Goal: Information Seeking & Learning: Learn about a topic

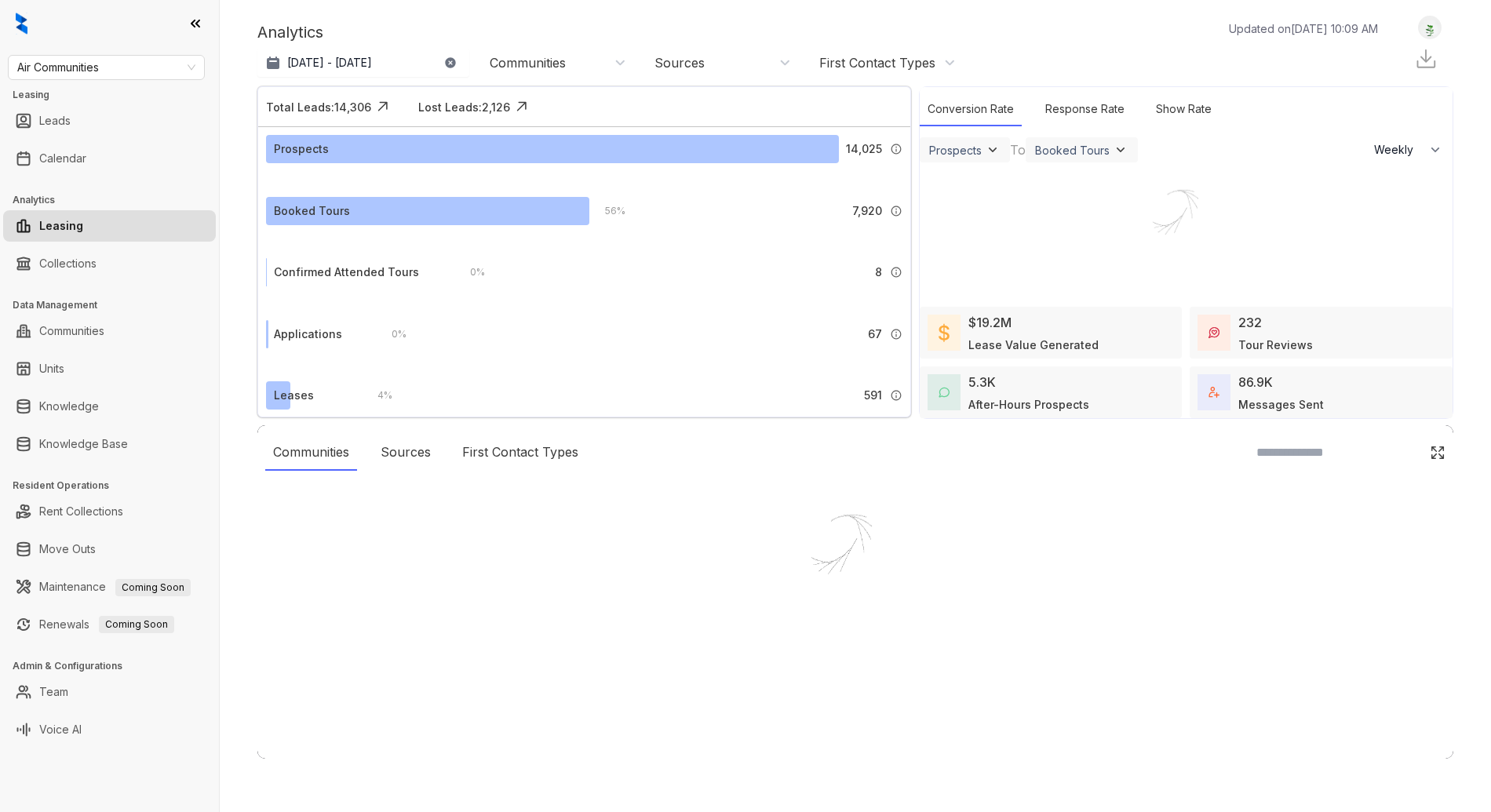
select select "******"
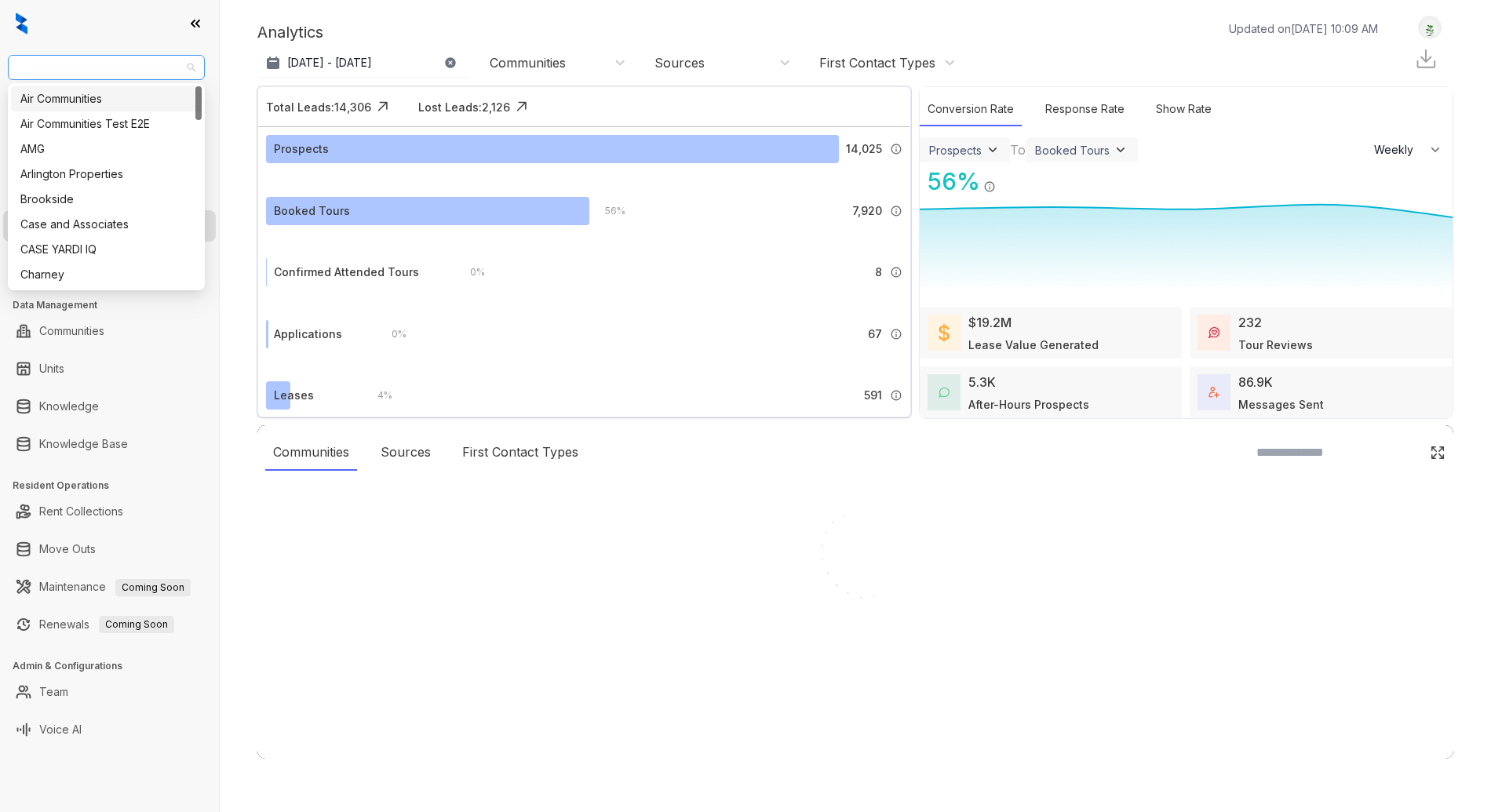
click at [130, 63] on span "Air Communities" at bounding box center [106, 67] width 178 height 23
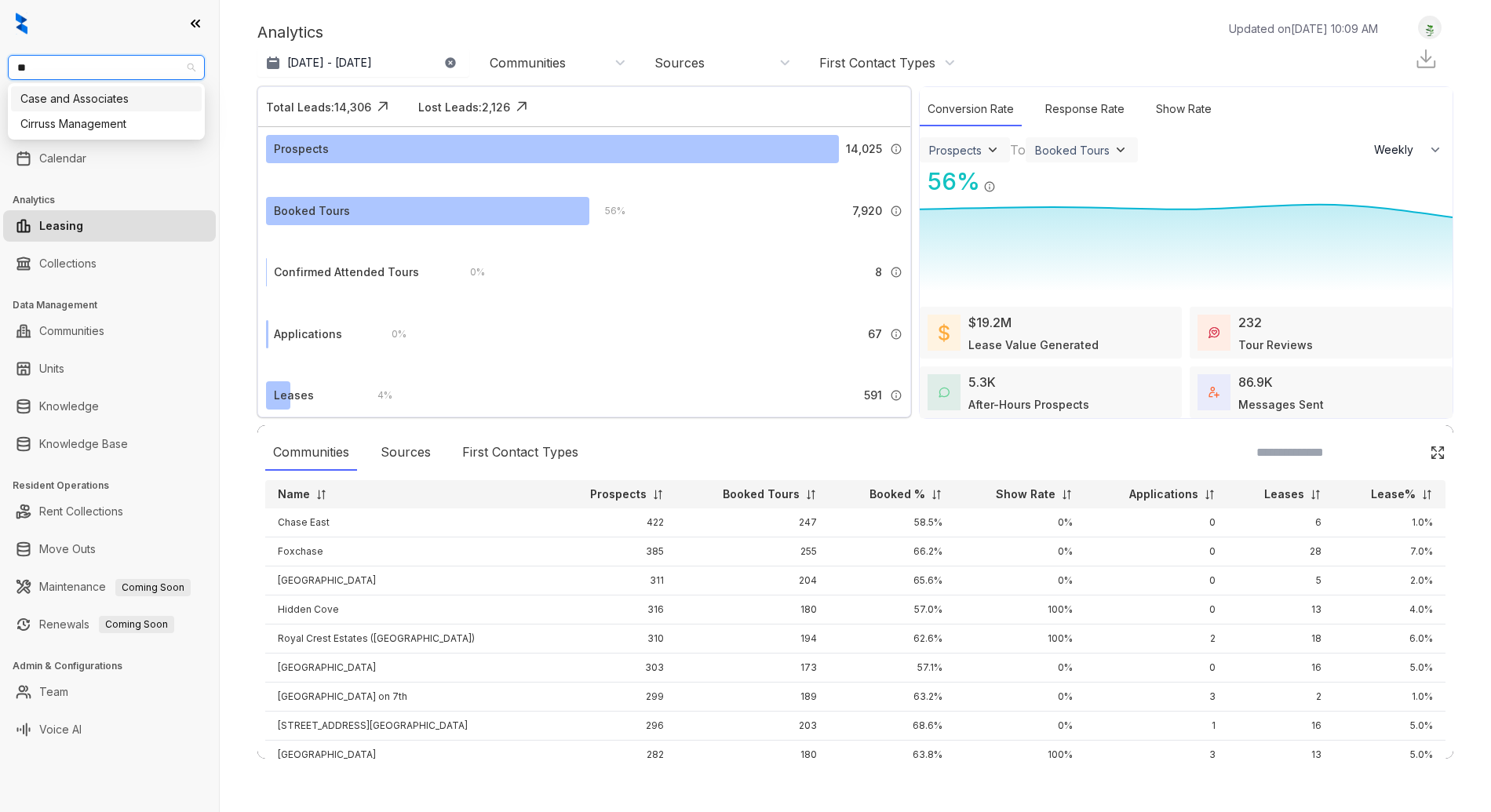
type input "***"
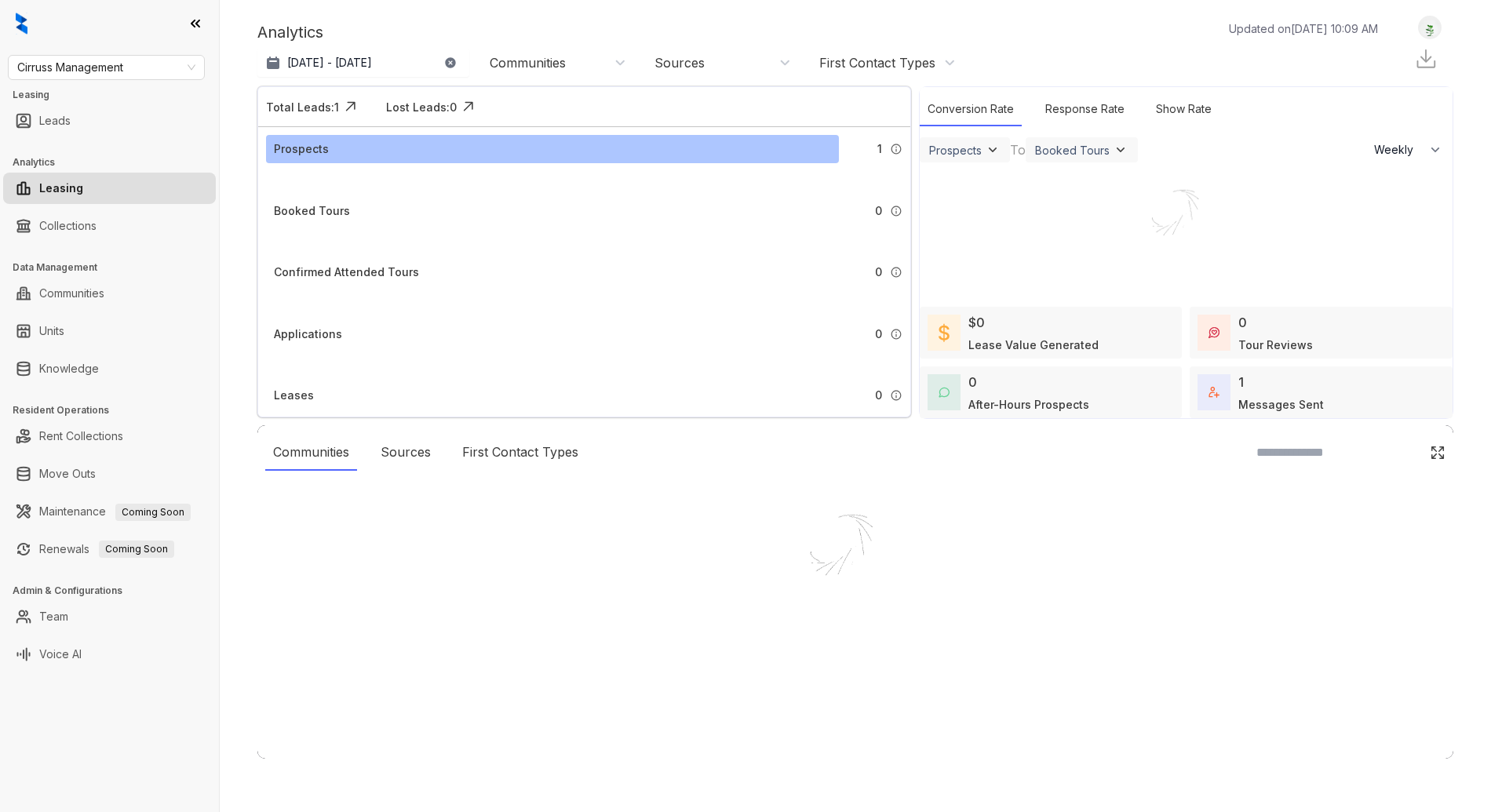
select select "******"
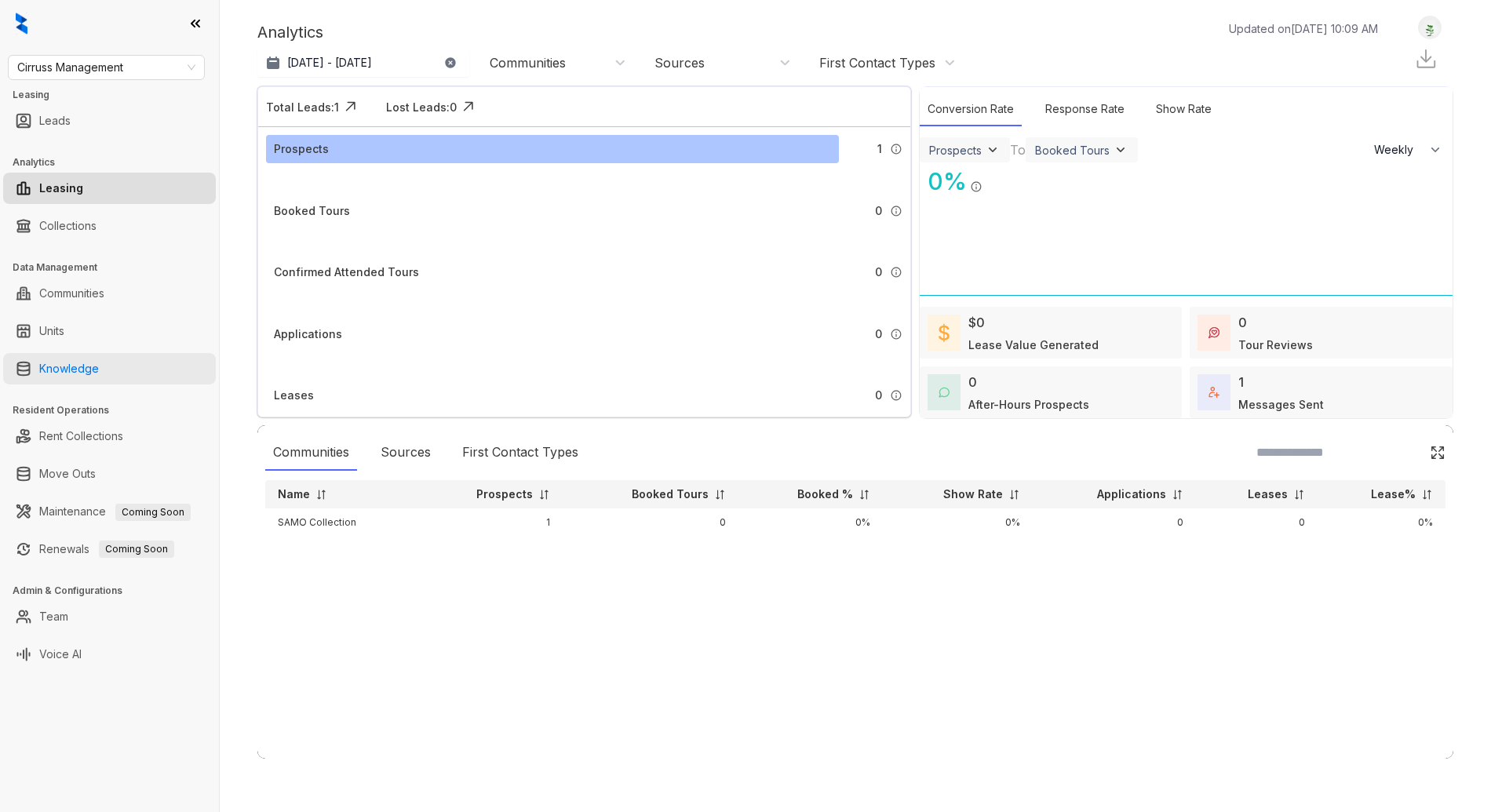
click at [94, 360] on link "Knowledge" at bounding box center [69, 369] width 60 height 32
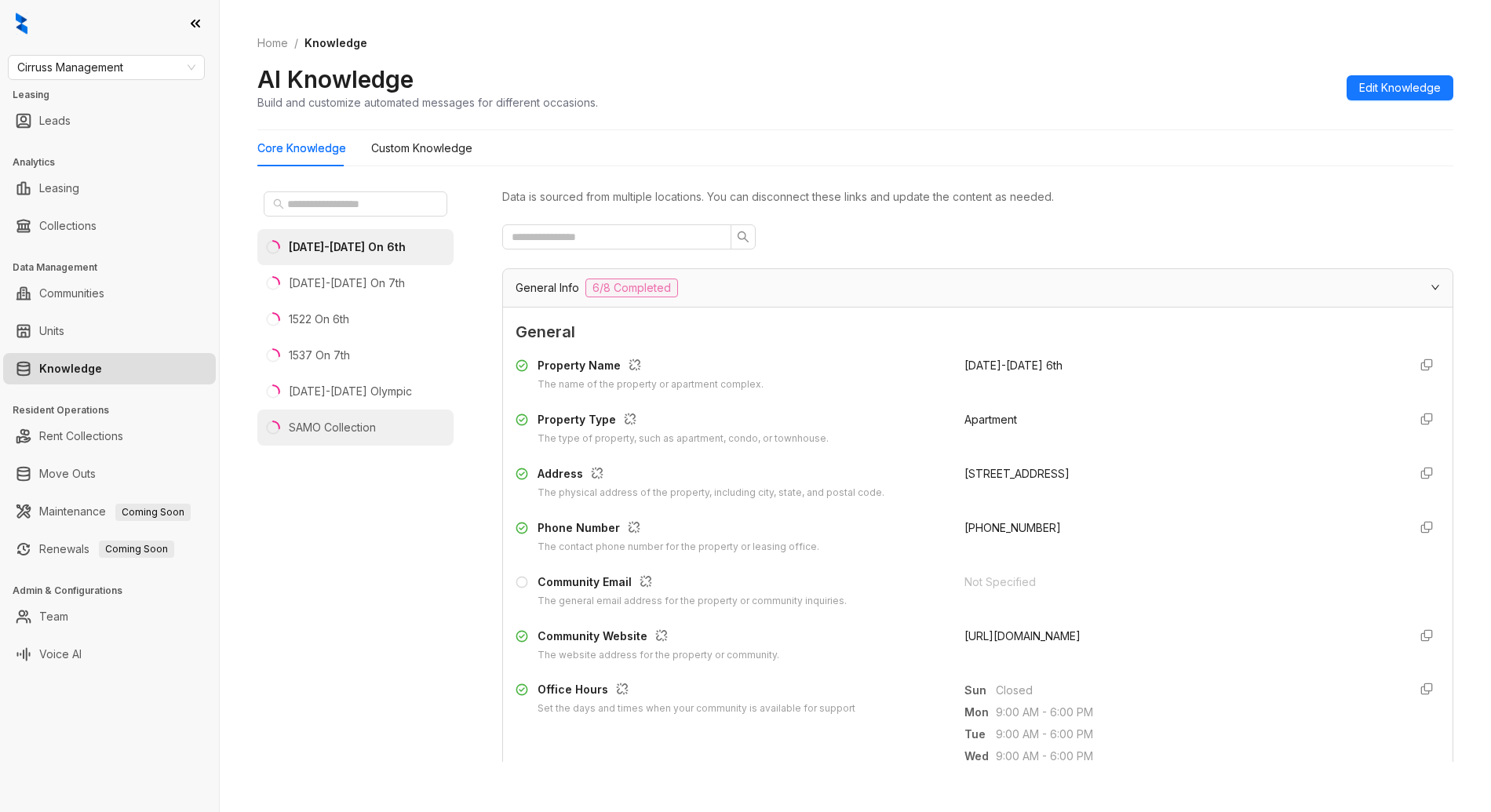
click at [368, 425] on div "SAMO Collection" at bounding box center [332, 427] width 87 height 17
drag, startPoint x: 437, startPoint y: 143, endPoint x: 451, endPoint y: 144, distance: 14.0
click at [437, 143] on Knowledge "Custom Knowledge" at bounding box center [421, 148] width 101 height 17
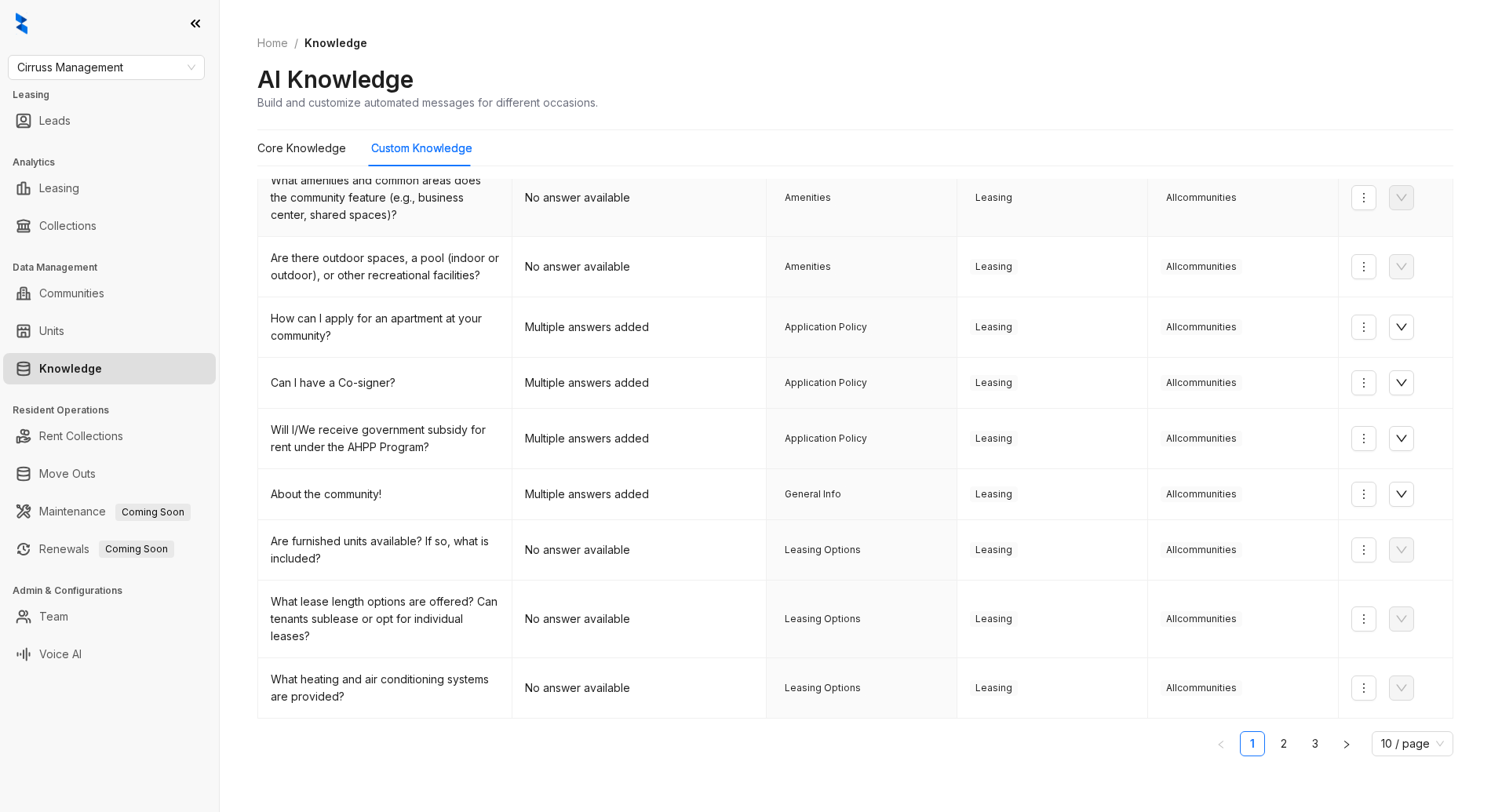
scroll to position [178, 0]
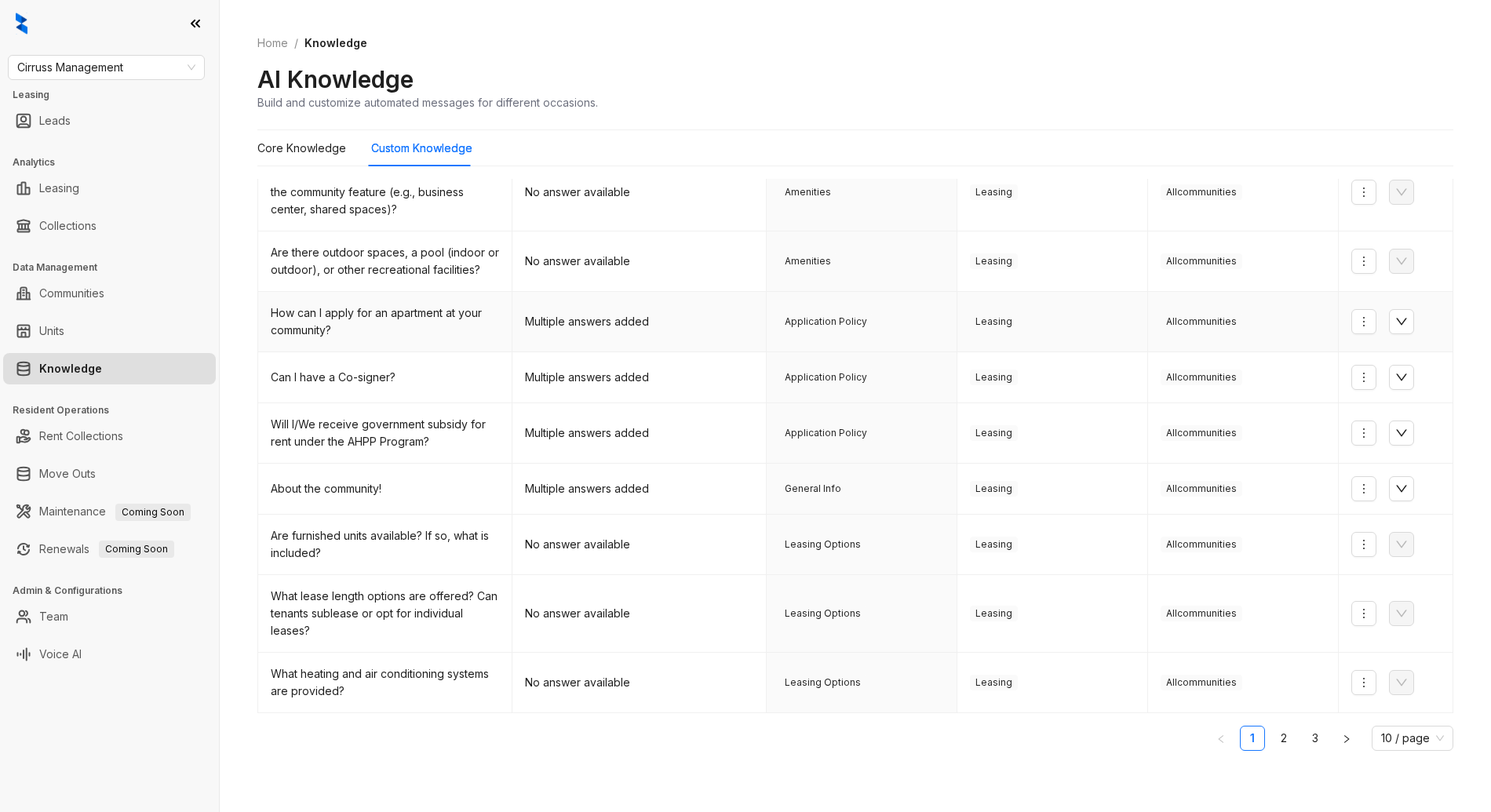
click at [569, 325] on td "Multiple answers added" at bounding box center [639, 322] width 254 height 61
click at [1395, 326] on icon "down" at bounding box center [1401, 321] width 12 height 12
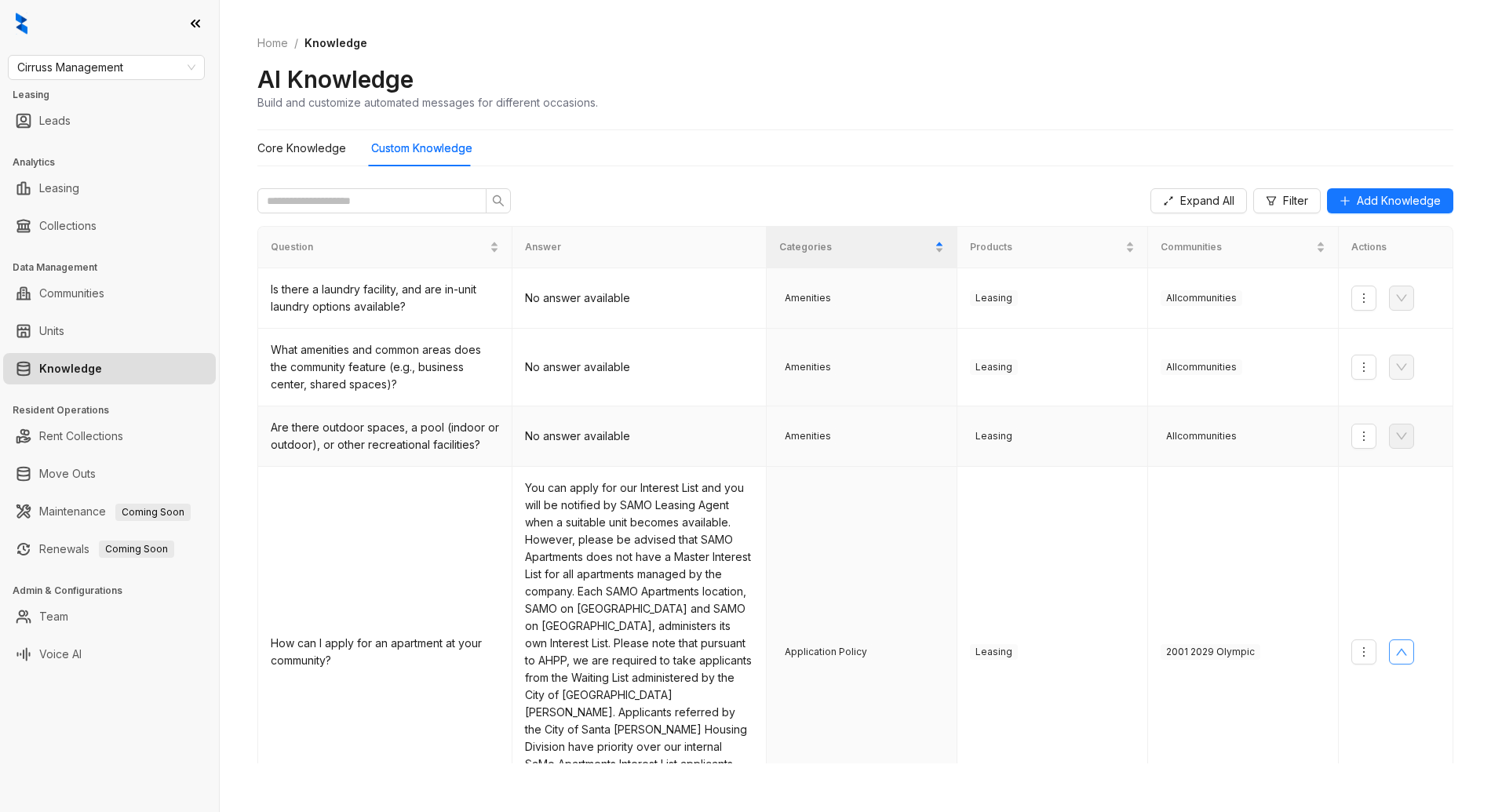
scroll to position [0, 0]
click at [569, 360] on td "No answer available" at bounding box center [639, 371] width 254 height 78
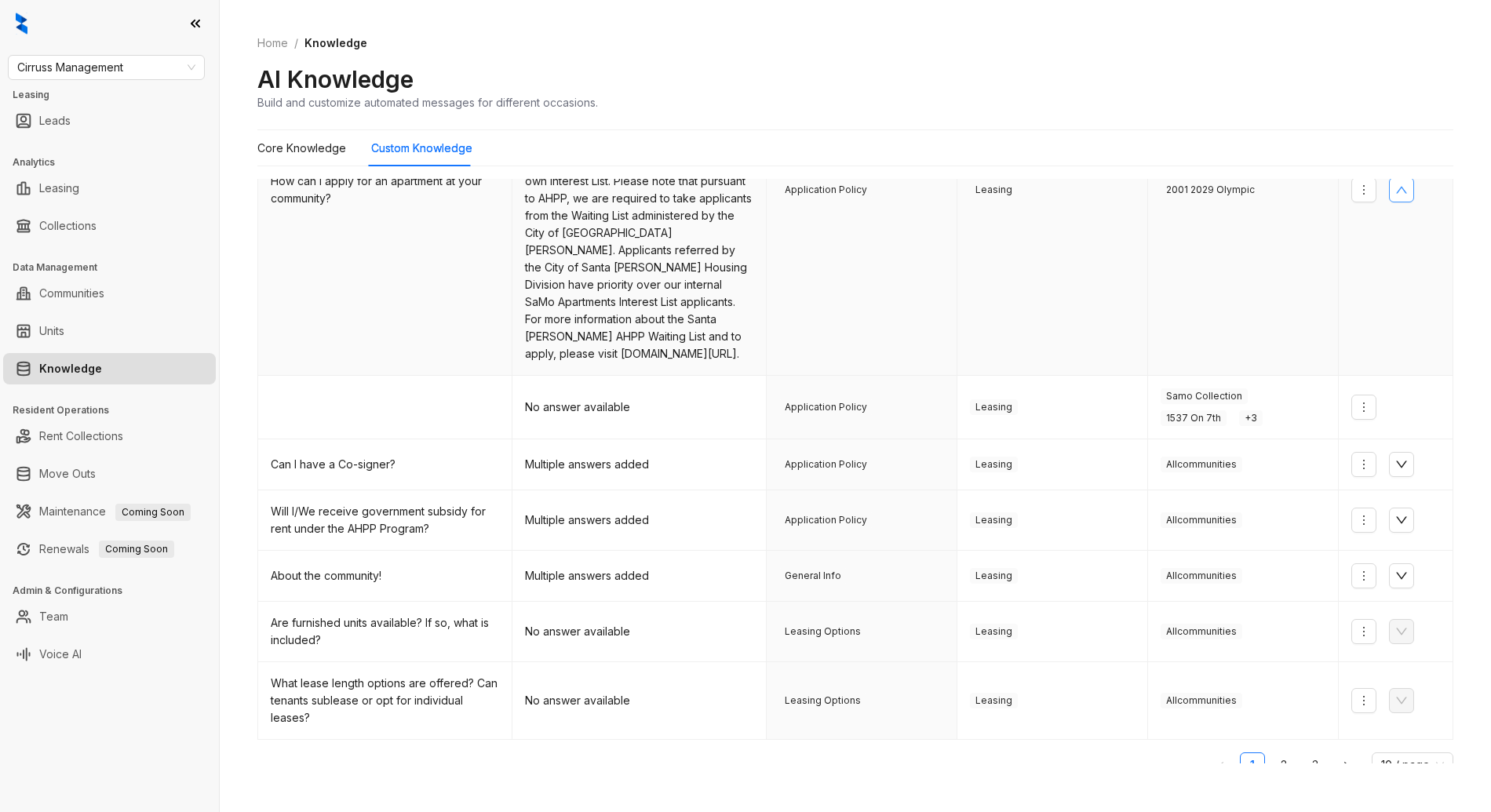
scroll to position [469, 0]
click at [1395, 566] on icon "down" at bounding box center [1401, 572] width 12 height 12
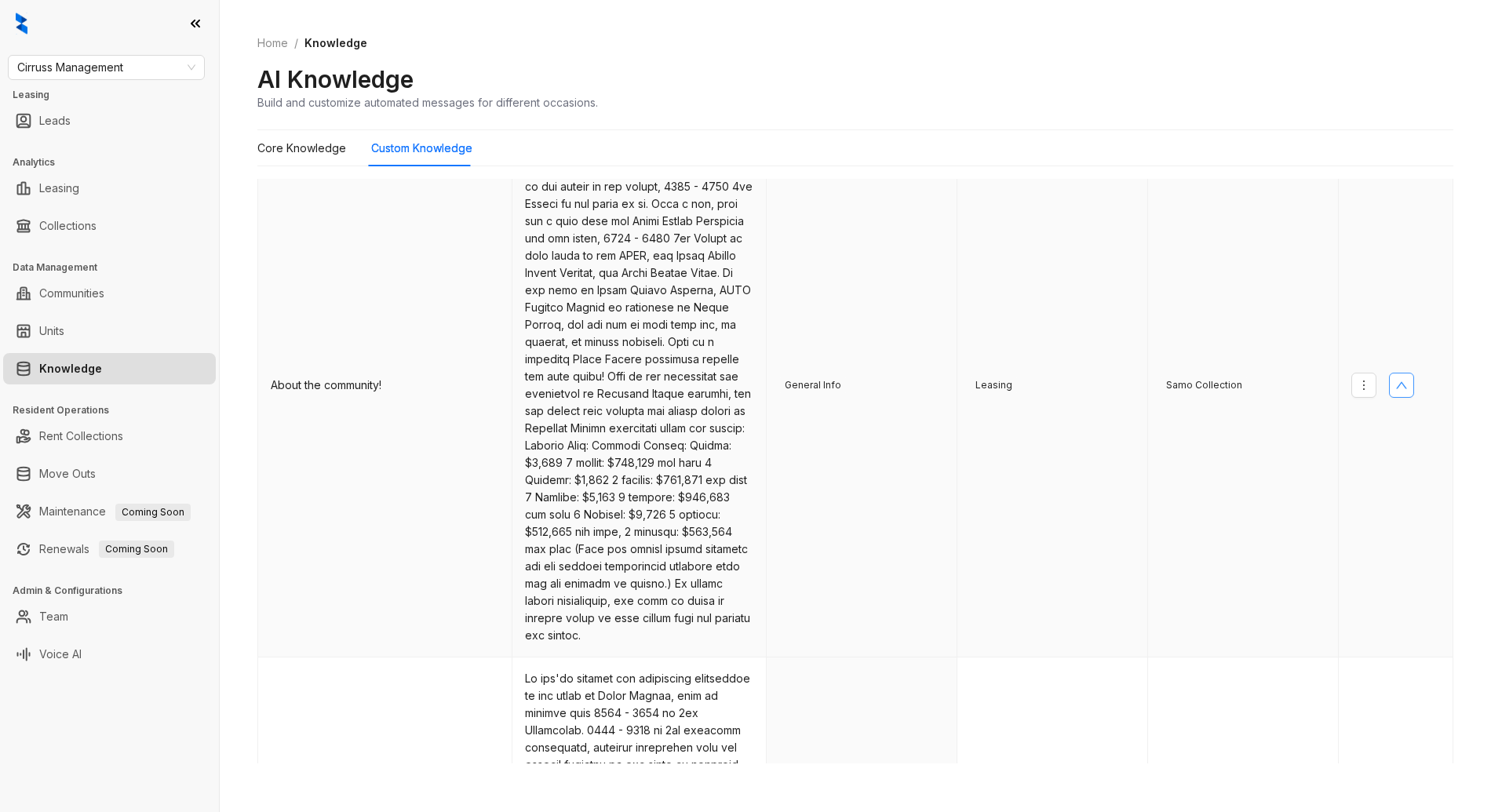
scroll to position [802, 0]
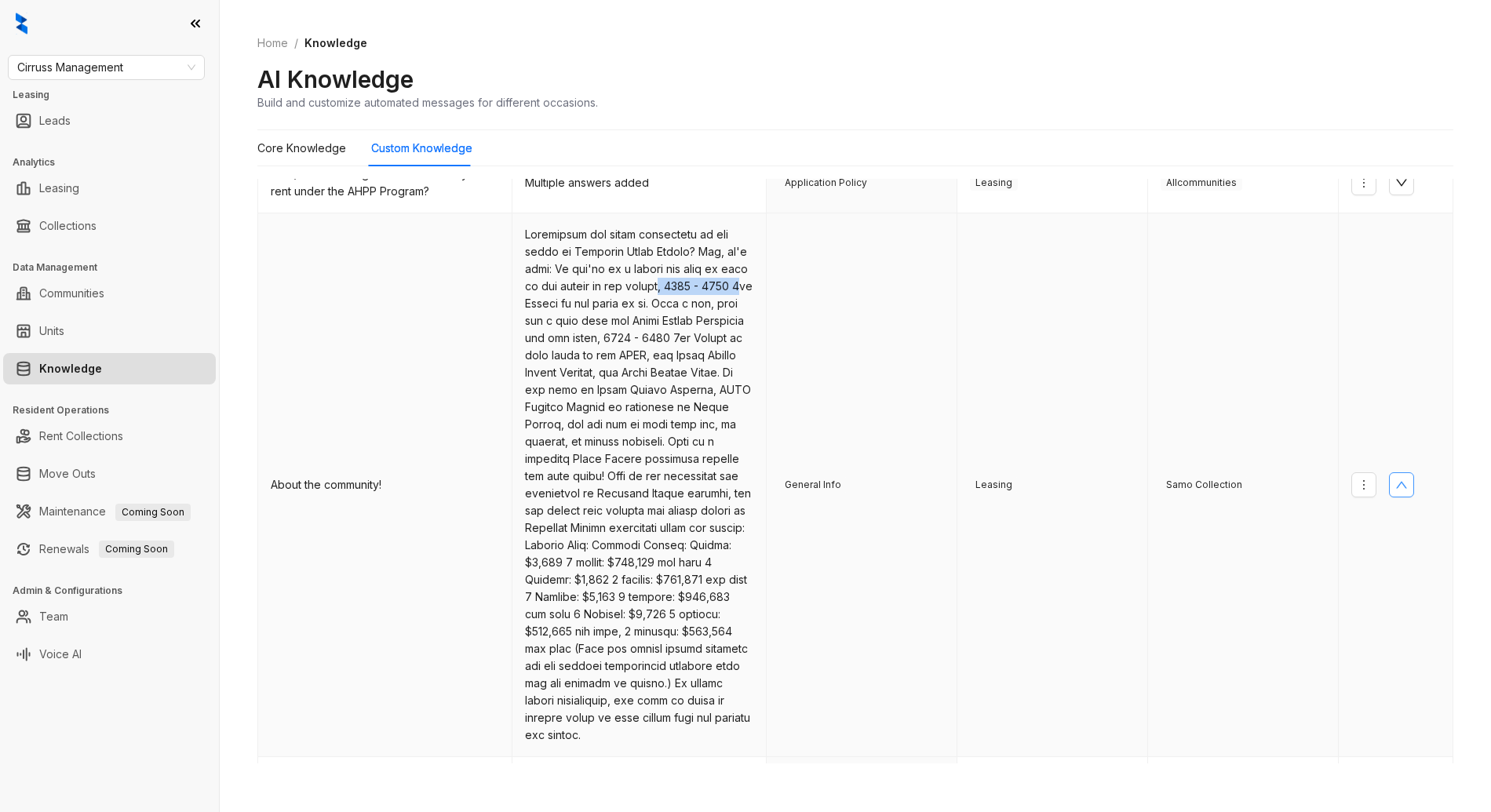
drag, startPoint x: 655, startPoint y: 266, endPoint x: 752, endPoint y: 266, distance: 97.0
click at [746, 266] on td at bounding box center [639, 484] width 254 height 543
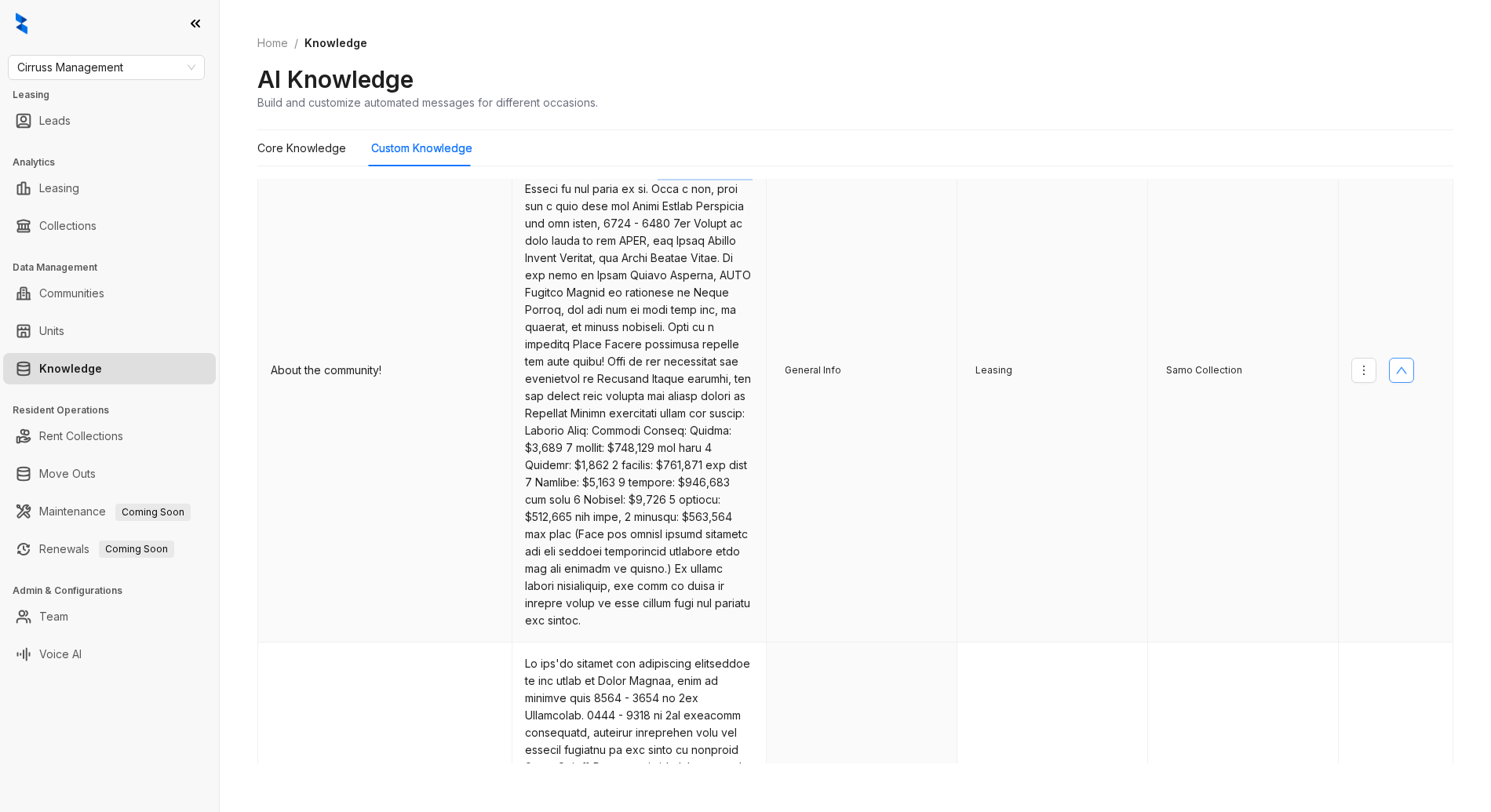
scroll to position [1297, 0]
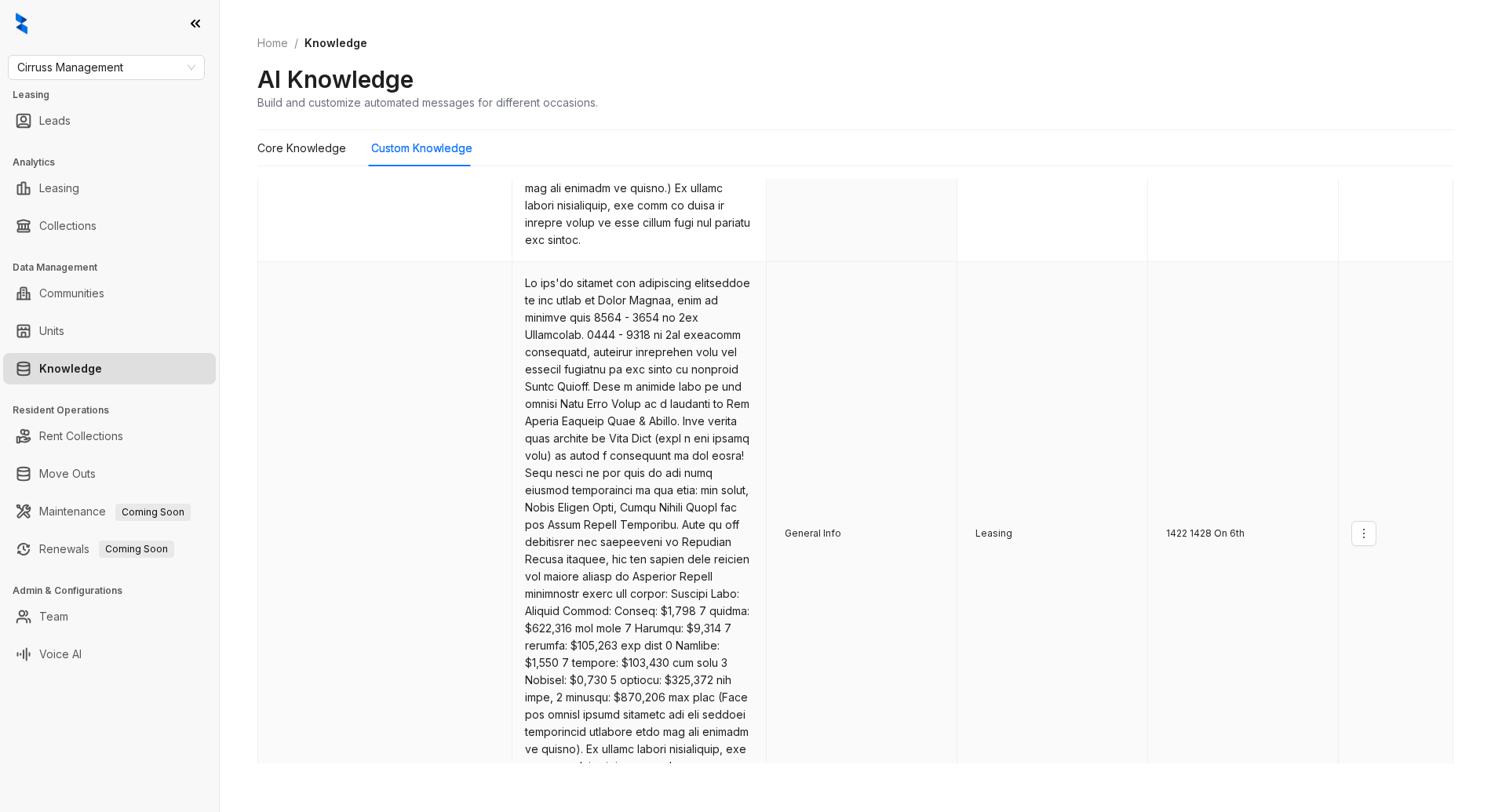
drag, startPoint x: 586, startPoint y: 318, endPoint x: 770, endPoint y: 320, distance: 184.0
click at [676, 319] on td at bounding box center [639, 533] width 254 height 543
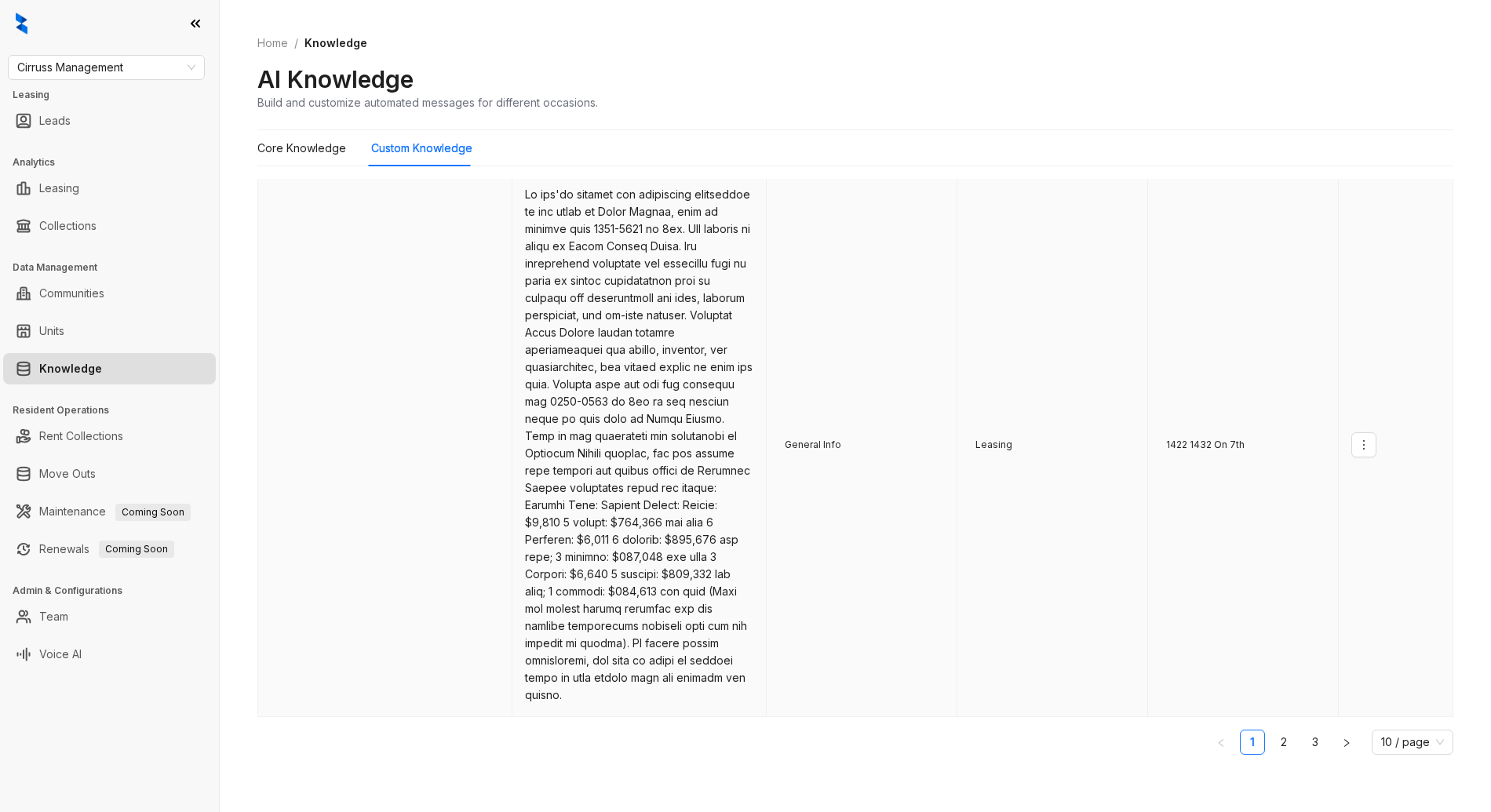
scroll to position [1933, 0]
drag, startPoint x: 588, startPoint y: 249, endPoint x: 887, endPoint y: 252, distance: 299.0
click at [652, 248] on td at bounding box center [639, 440] width 254 height 543
click at [1272, 728] on link "2" at bounding box center [1284, 738] width 23 height 23
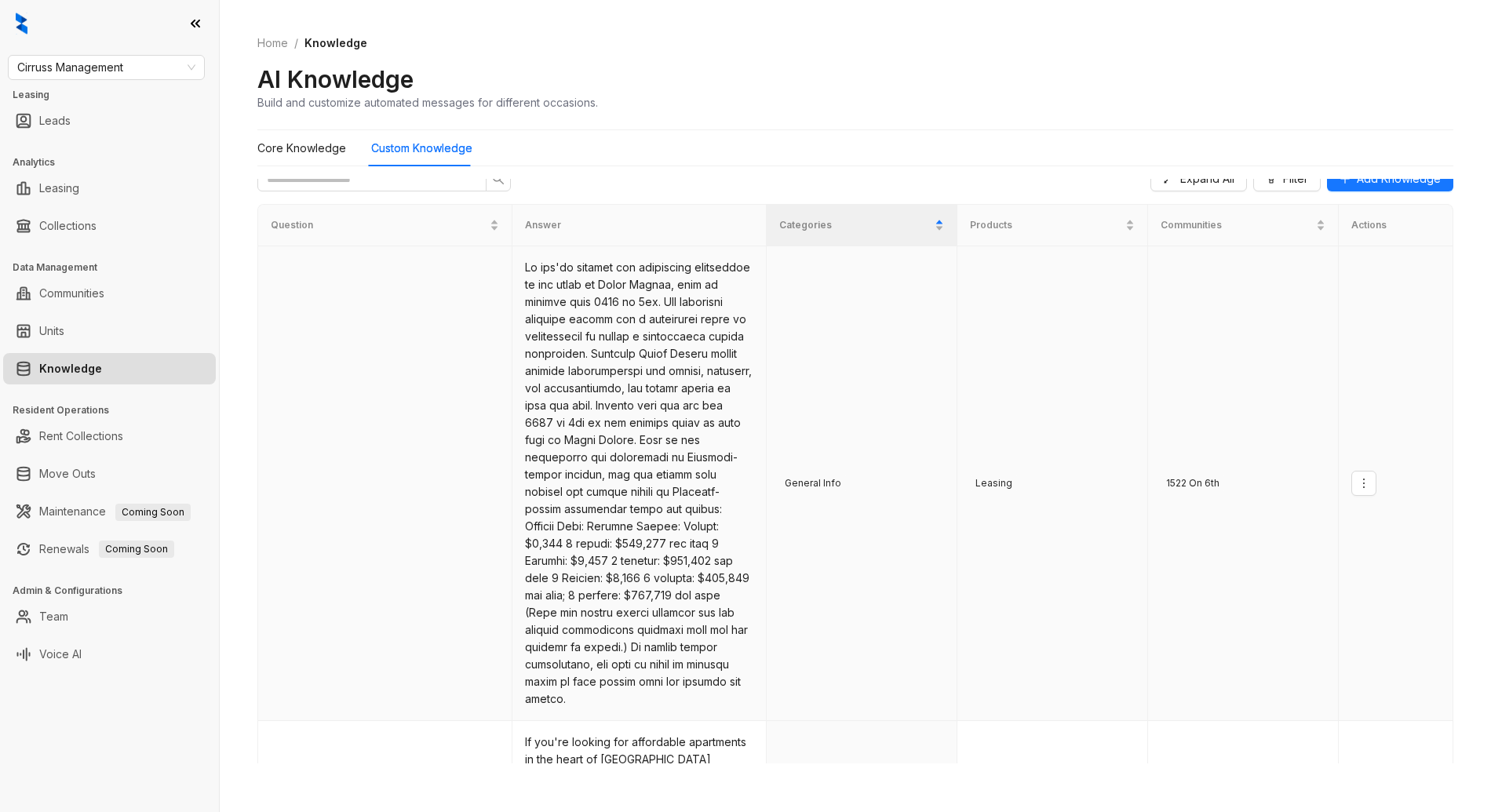
scroll to position [0, 0]
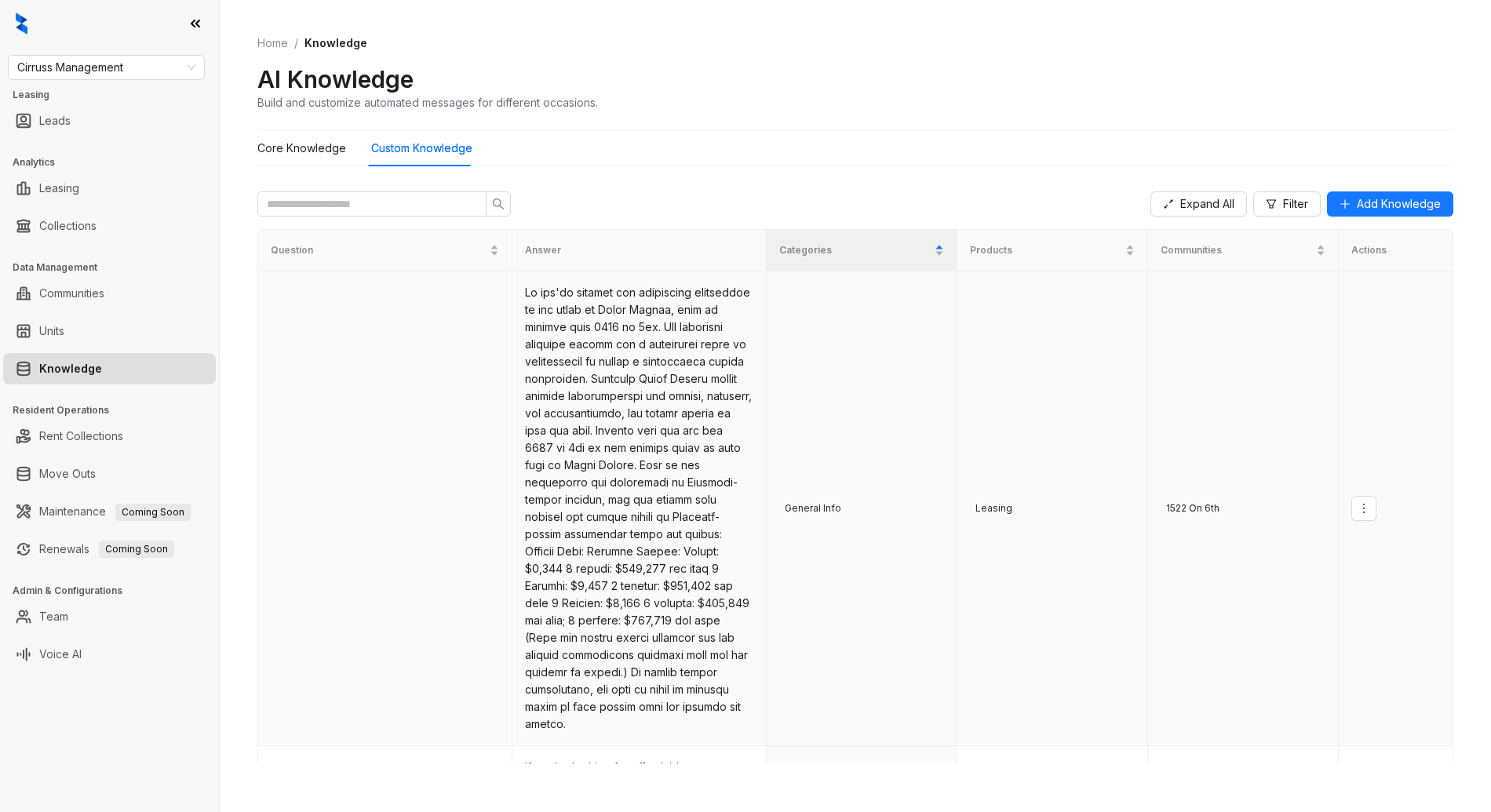
drag, startPoint x: 589, startPoint y: 331, endPoint x: 728, endPoint y: 327, distance: 139.1
click at [660, 327] on td at bounding box center [639, 508] width 254 height 474
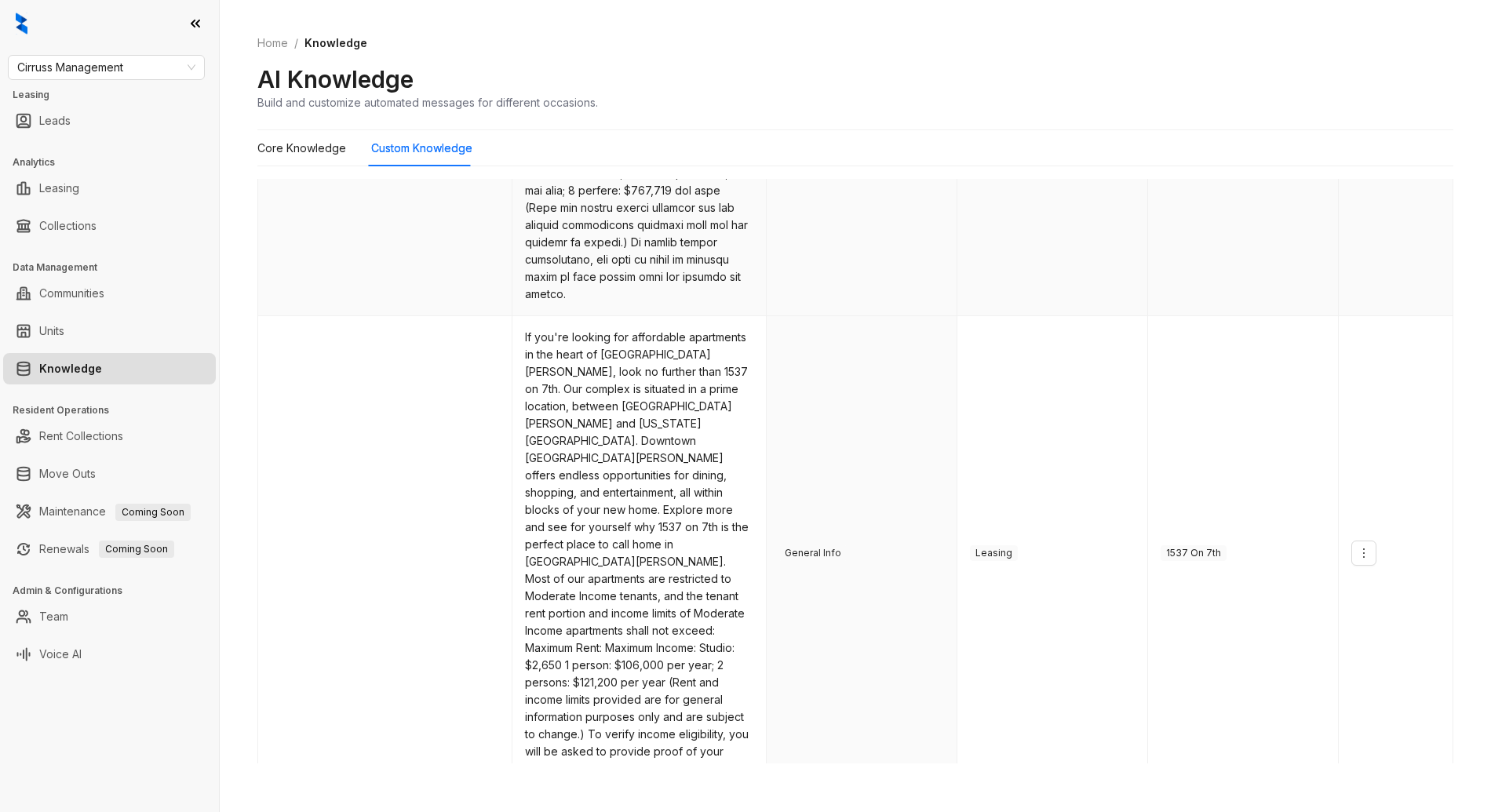
scroll to position [450, 0]
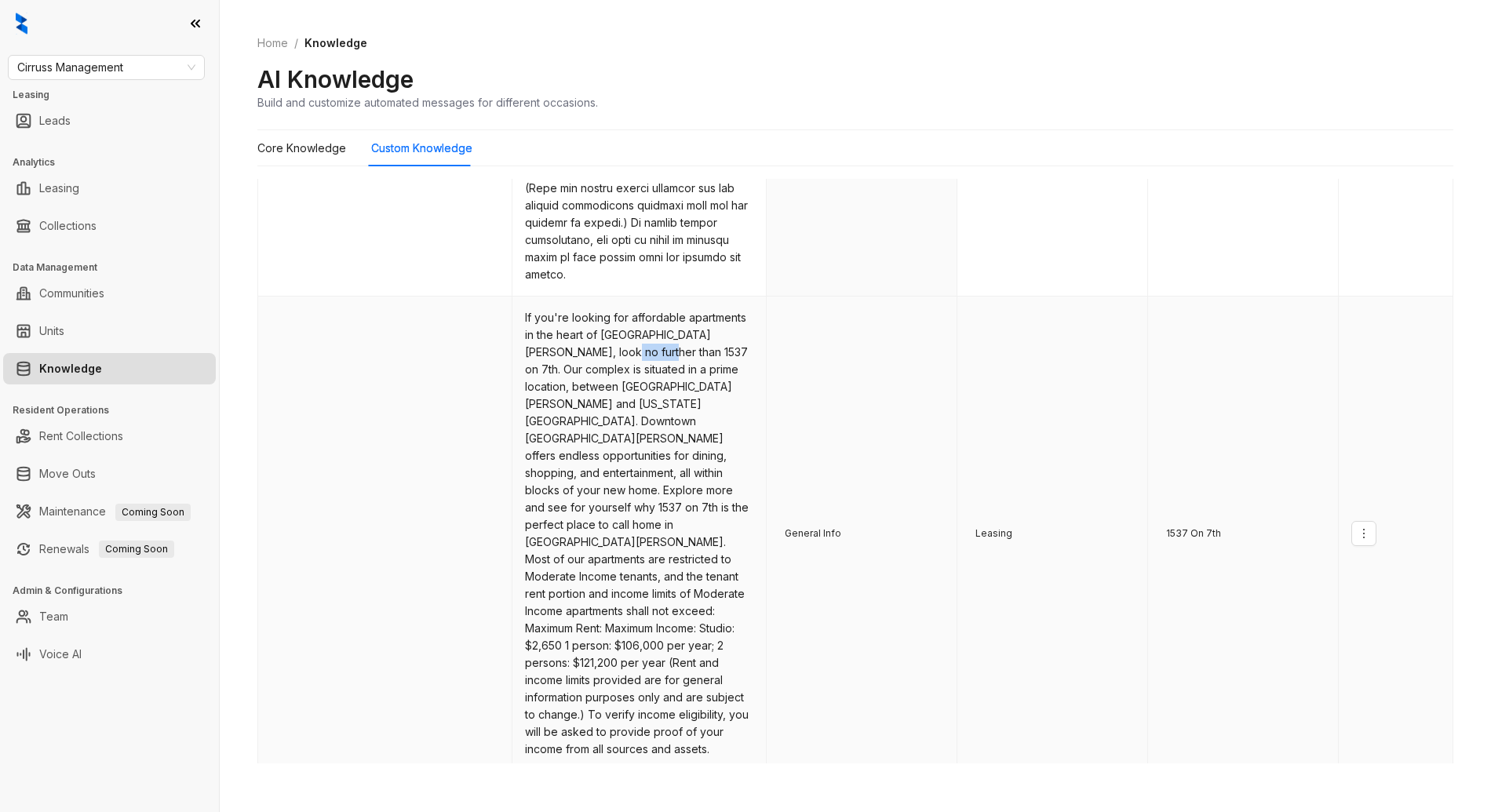
drag, startPoint x: 592, startPoint y: 345, endPoint x: 699, endPoint y: 355, distance: 107.5
click at [668, 353] on td "If you're looking for affordable apartments in the heart of [GEOGRAPHIC_DATA][P…" at bounding box center [639, 533] width 254 height 474
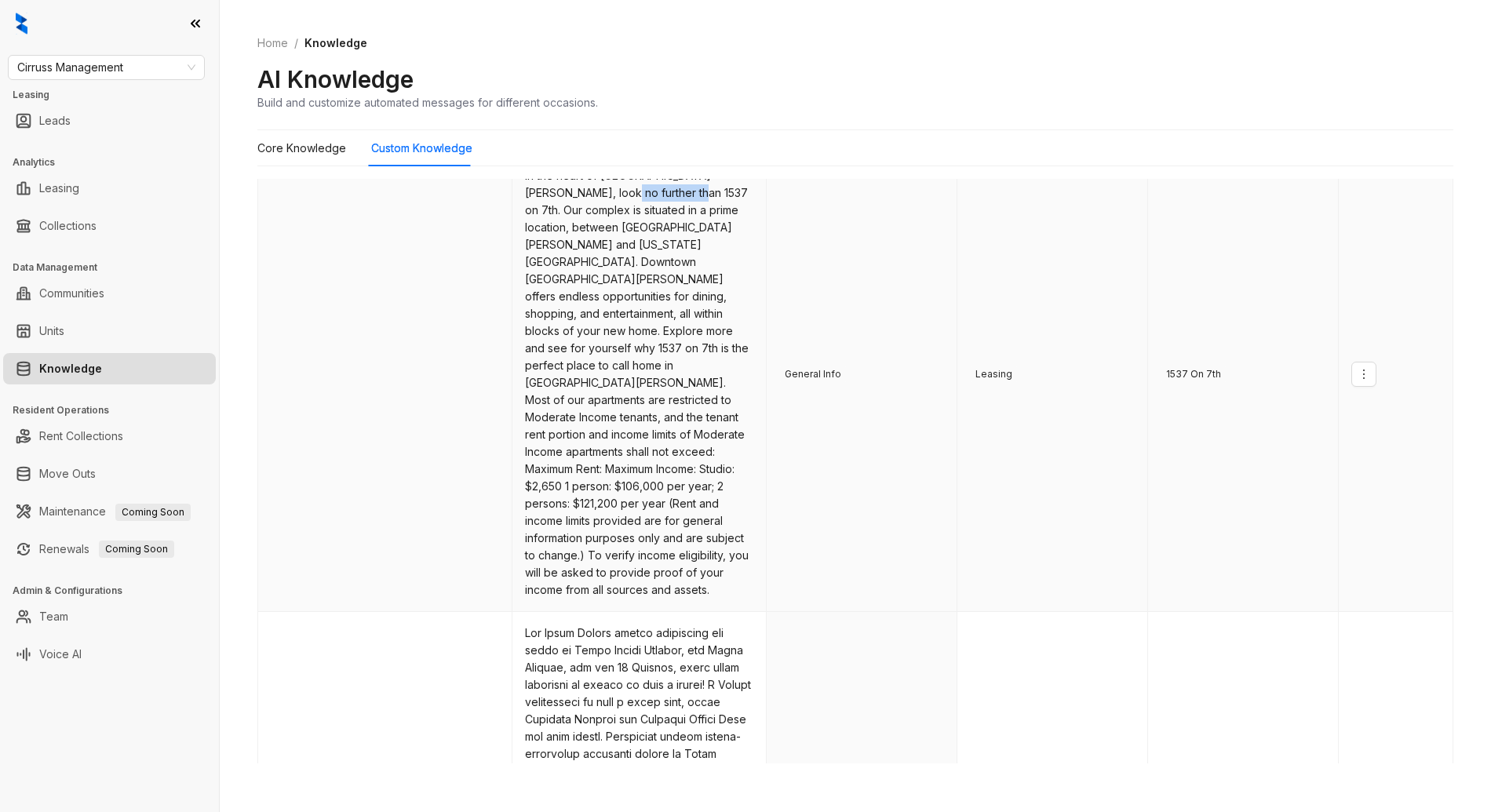
scroll to position [955, 0]
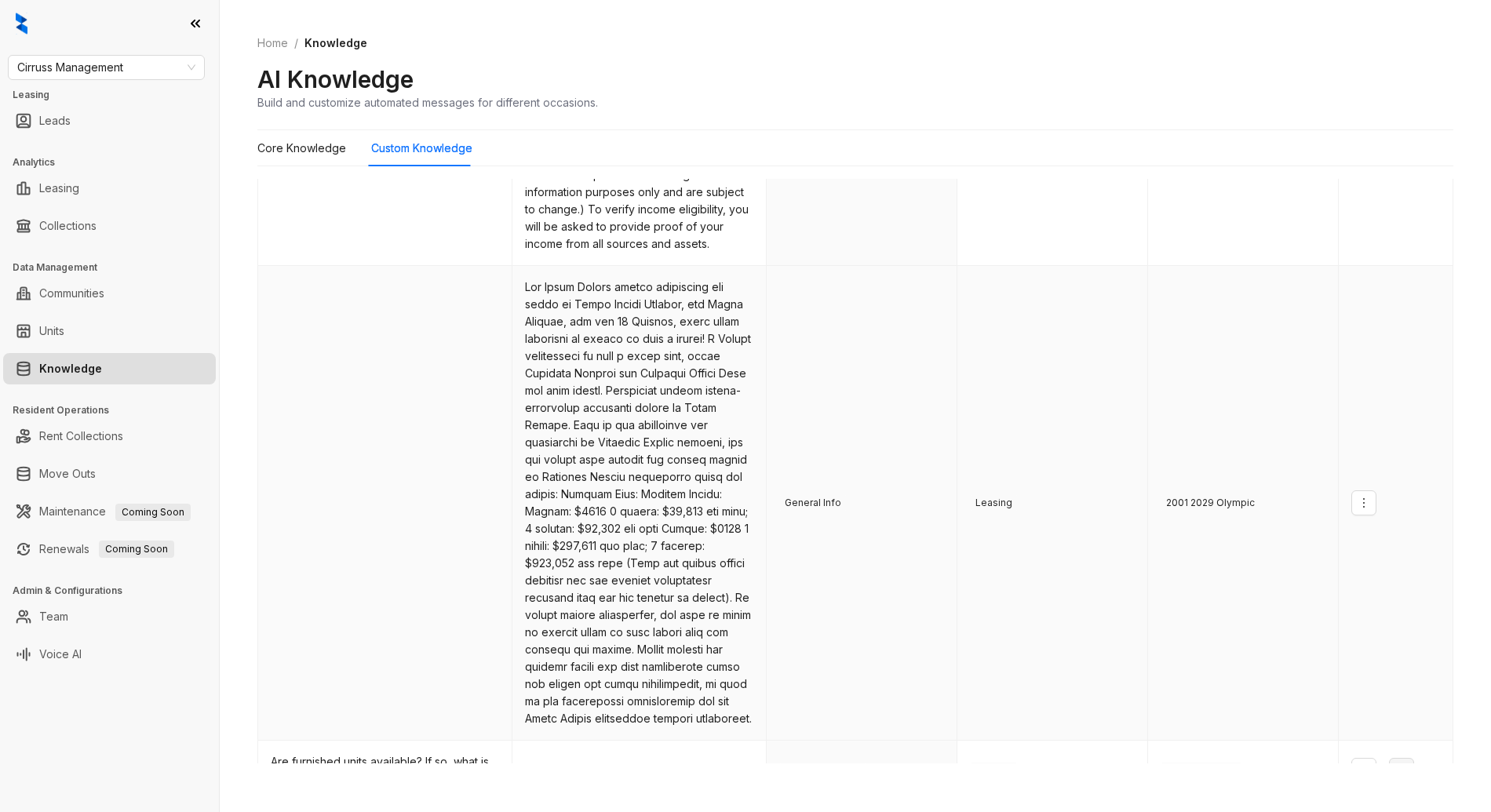
drag, startPoint x: 599, startPoint y: 264, endPoint x: 641, endPoint y: 293, distance: 51.0
click at [600, 266] on td at bounding box center [639, 503] width 254 height 474
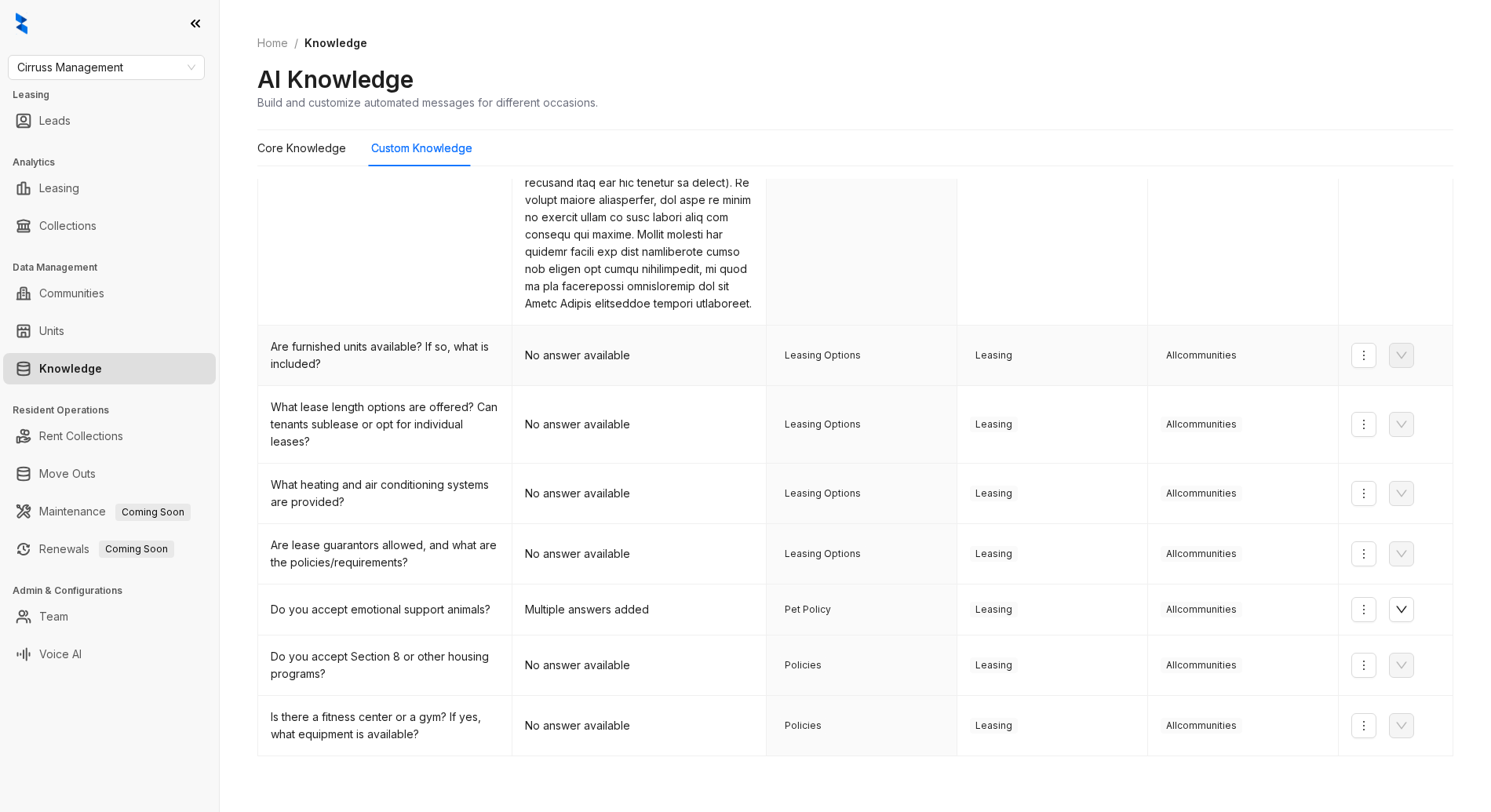
scroll to position [1378, 0]
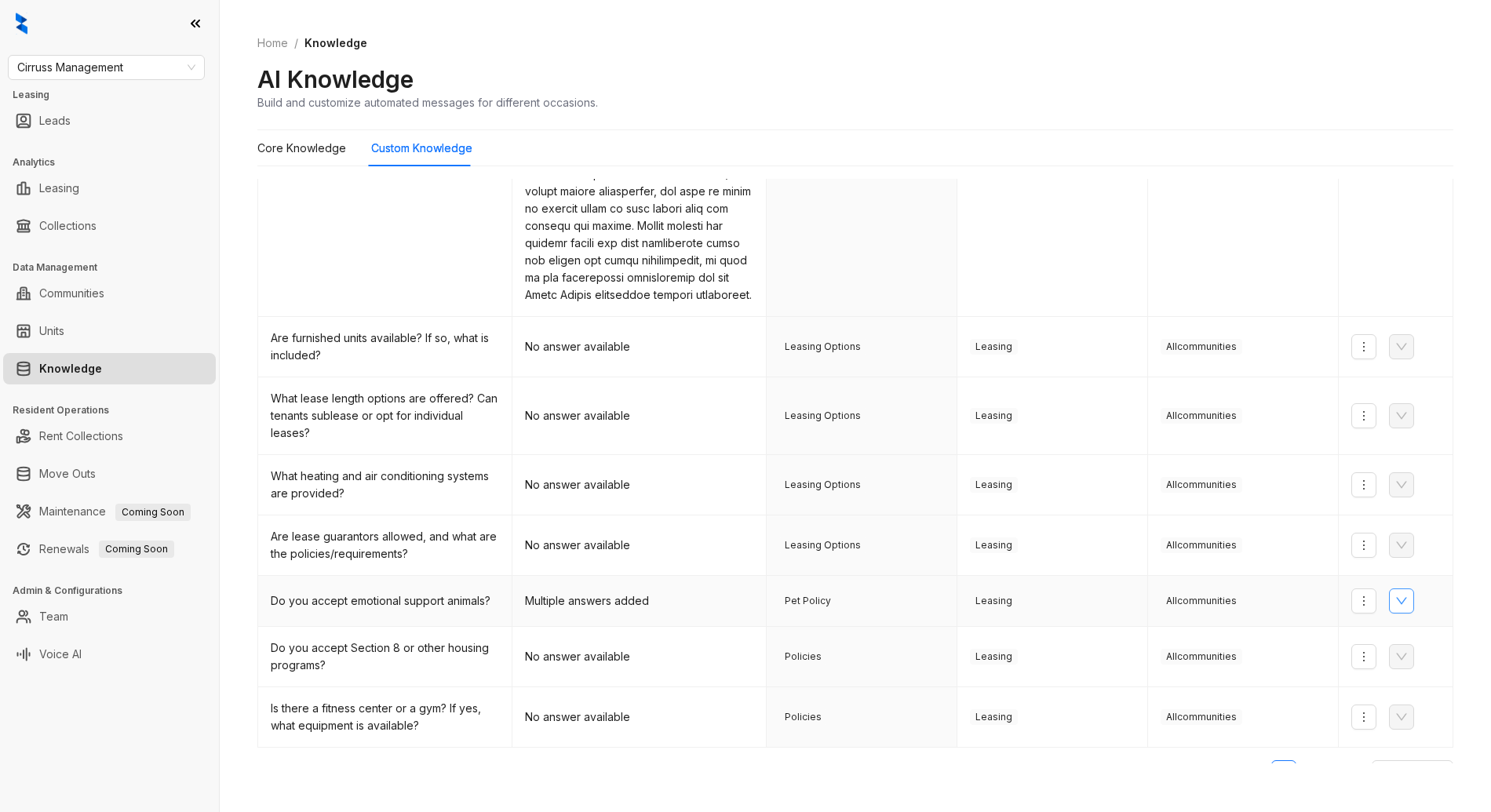
click at [1395, 595] on icon "down" at bounding box center [1401, 600] width 12 height 12
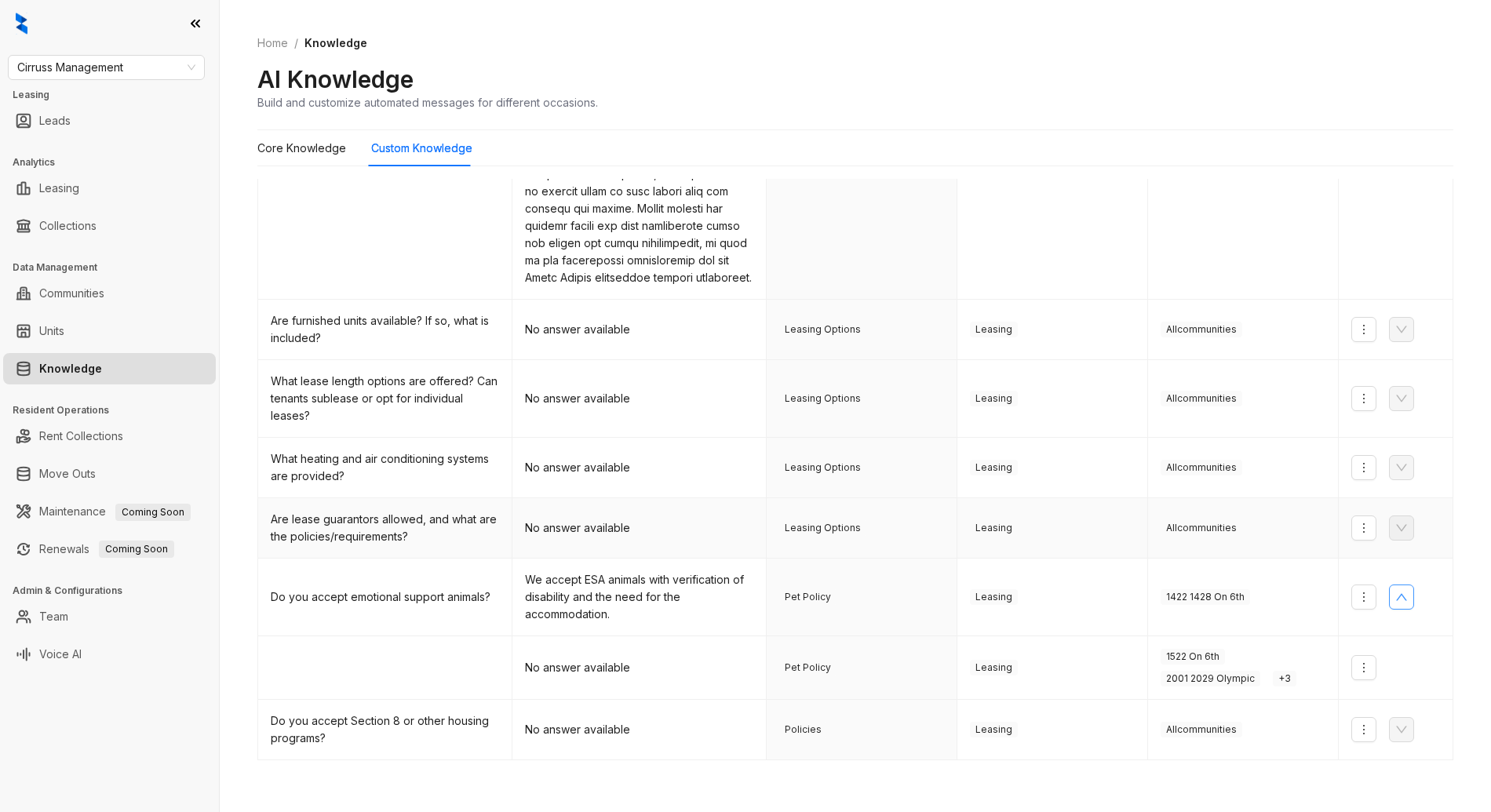
scroll to position [1408, 0]
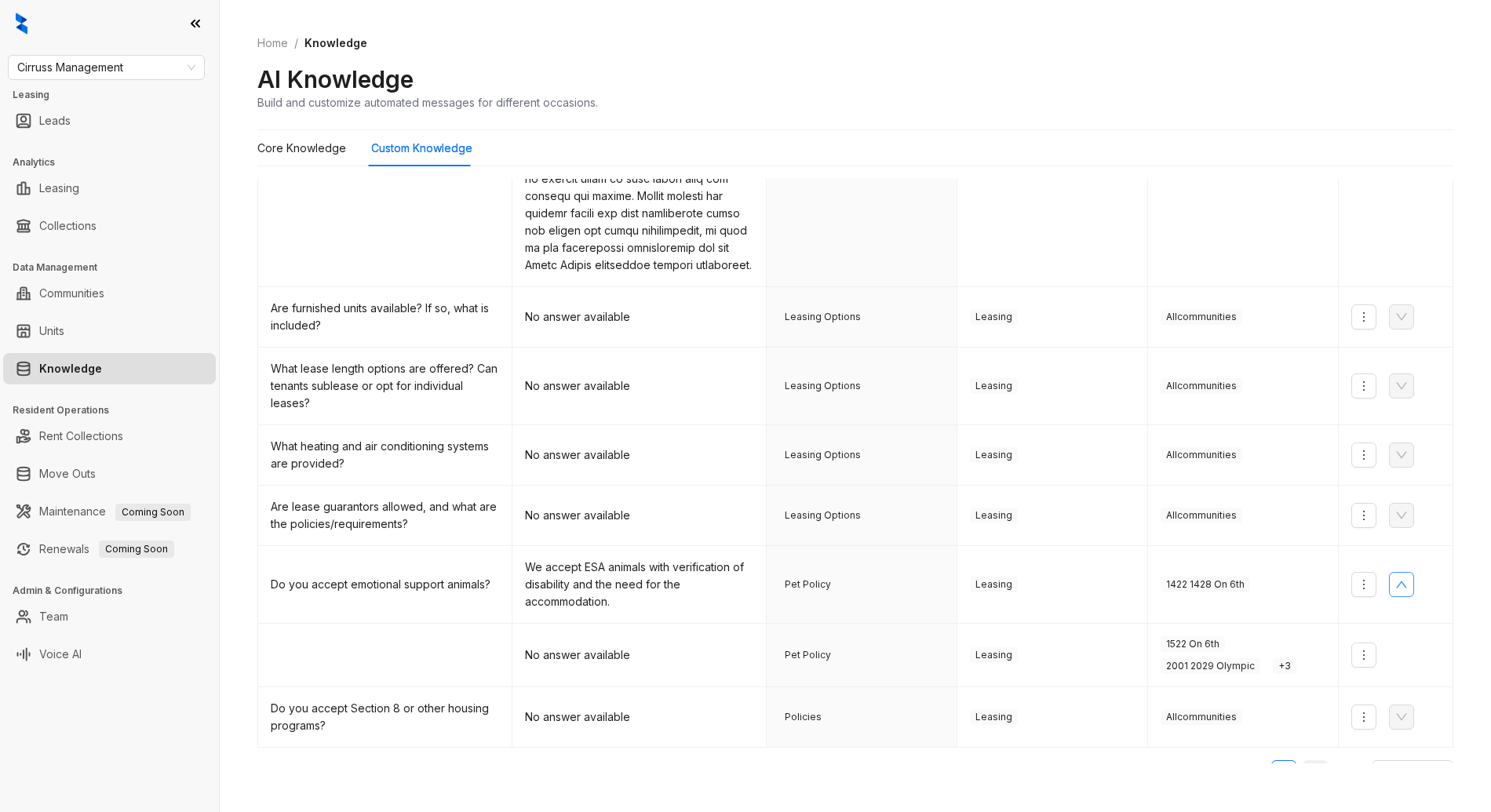
click at [1303, 761] on link "3" at bounding box center [1315, 772] width 23 height 23
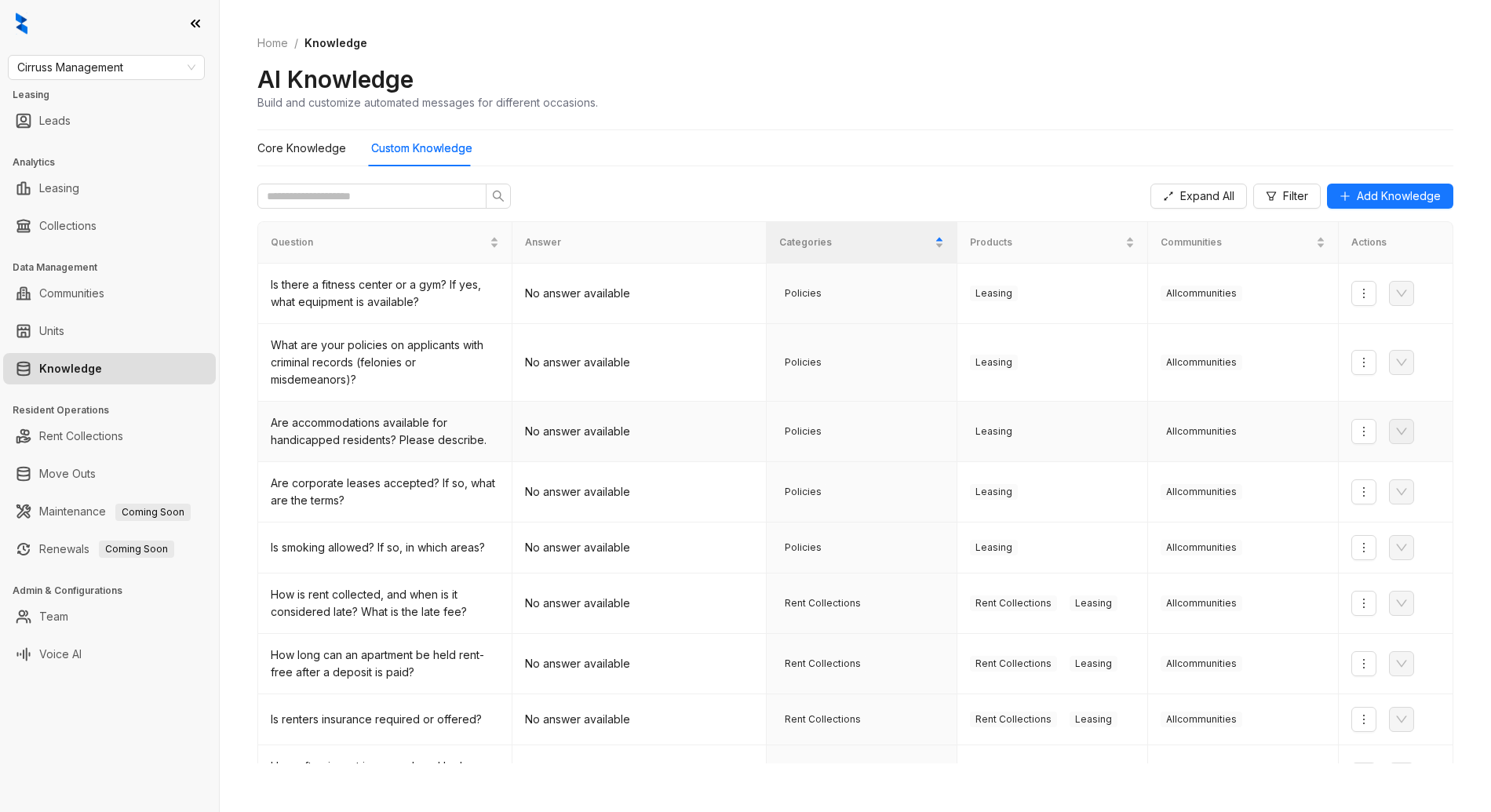
scroll to position [0, 0]
